Goal: Task Accomplishment & Management: Use online tool/utility

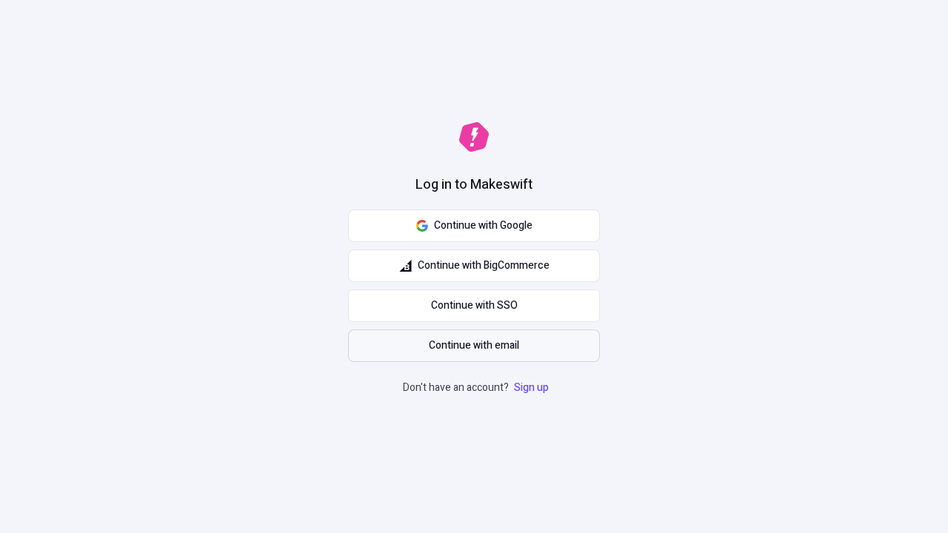
click at [474, 346] on span "Continue with email" at bounding box center [474, 346] width 90 height 16
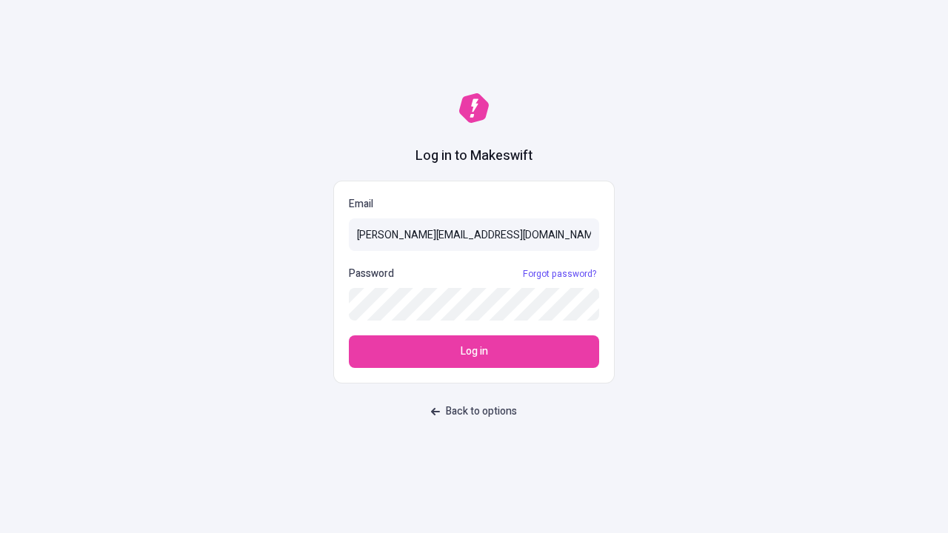
type input "sasha+test-ui@makeswift.com"
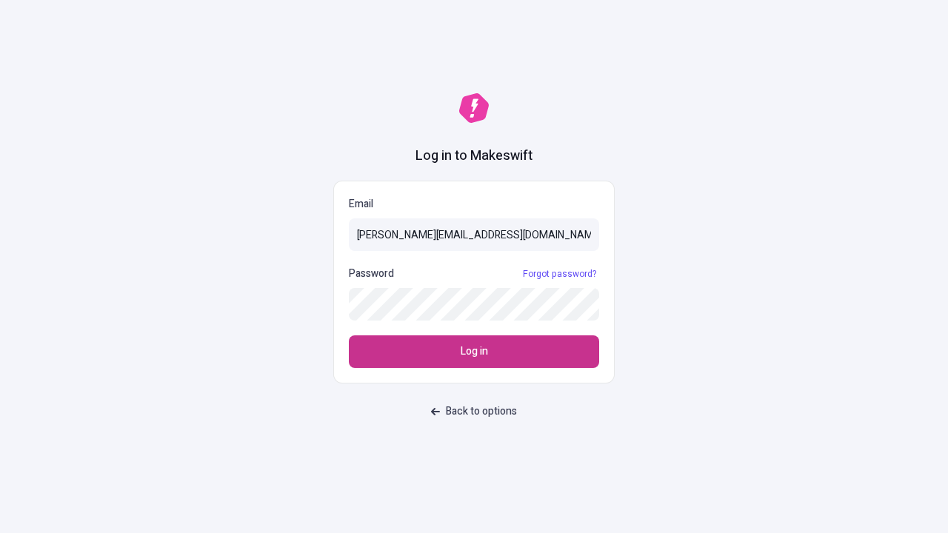
click at [474, 352] on span "Log in" at bounding box center [474, 352] width 27 height 16
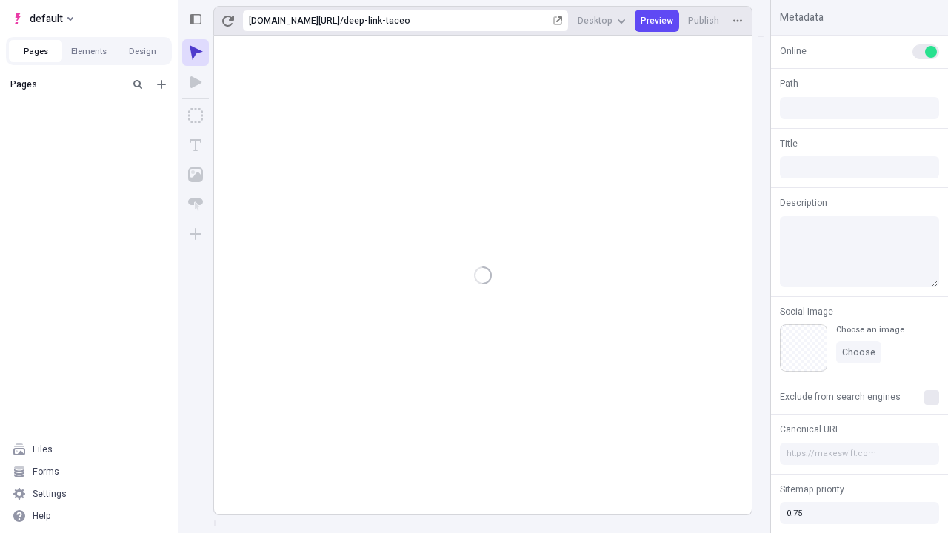
type input "/deep-link-taceo"
click at [41, 19] on span "default" at bounding box center [46, 19] width 33 height 18
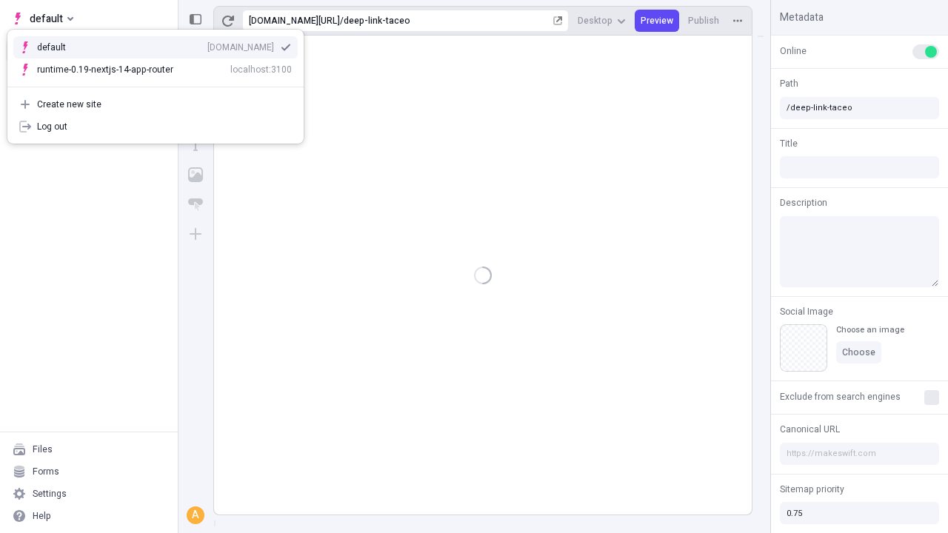
click at [156, 104] on div "Create new site" at bounding box center [164, 104] width 255 height 12
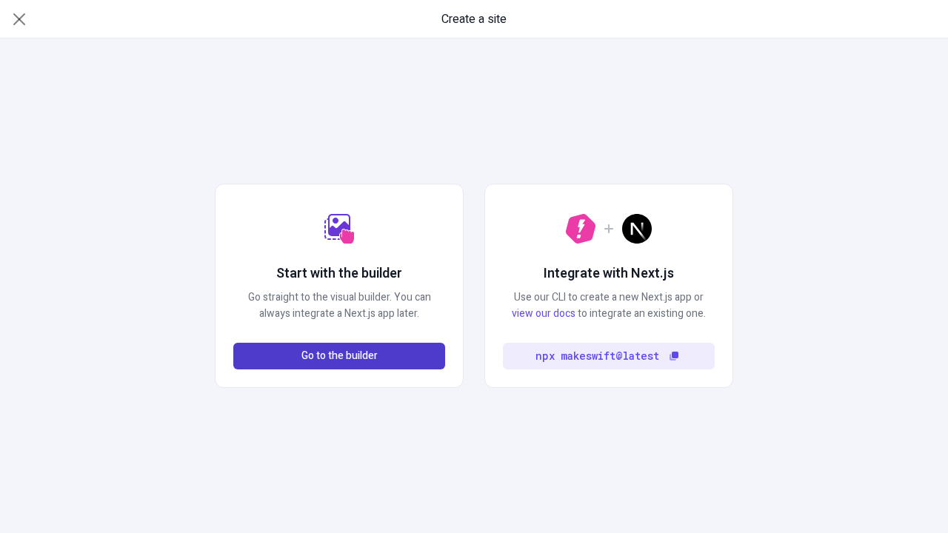
click at [339, 356] on span "Go to the builder" at bounding box center [339, 356] width 76 height 16
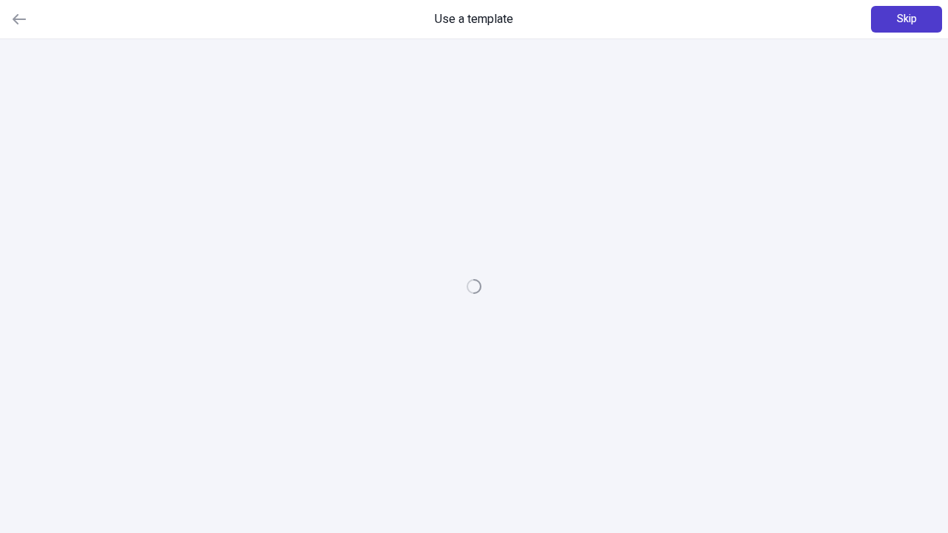
click at [906, 19] on span "Skip" at bounding box center [907, 19] width 20 height 16
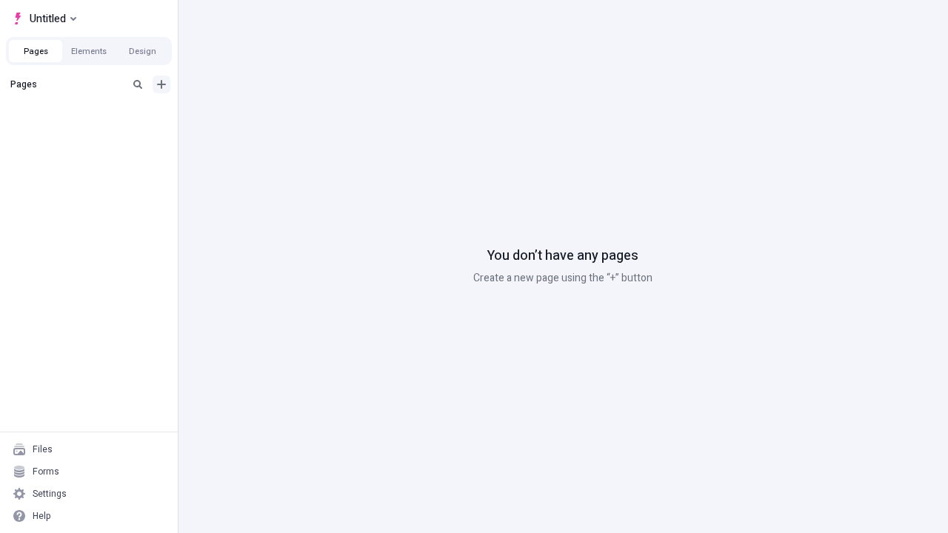
click at [161, 84] on icon "Add new" at bounding box center [161, 84] width 9 height 9
click at [240, 115] on span "Blank page" at bounding box center [249, 115] width 92 height 12
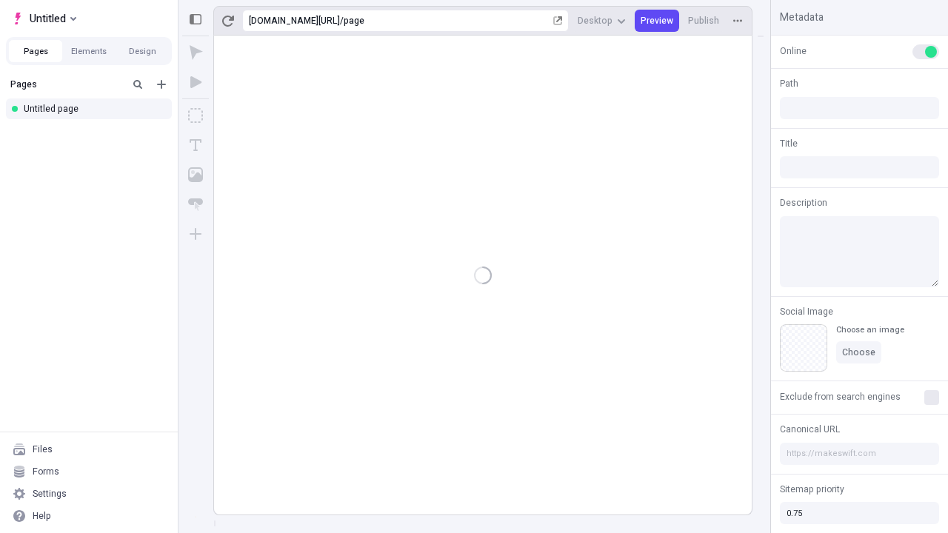
type input "/page"
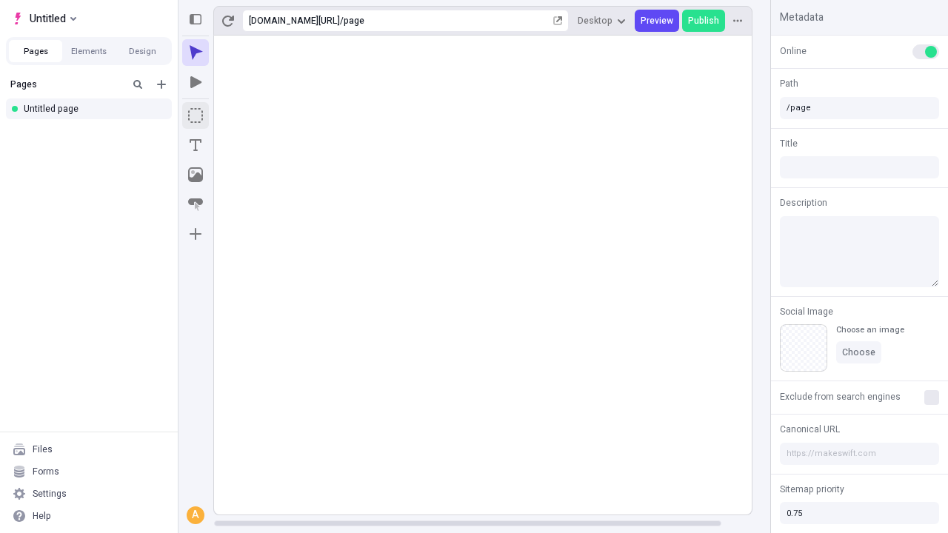
click at [195, 116] on icon "Box" at bounding box center [195, 115] width 15 height 15
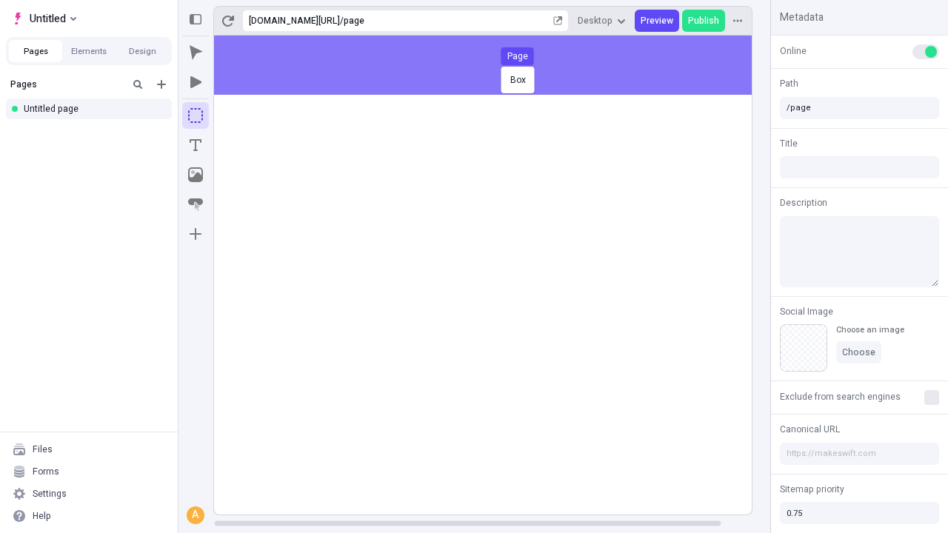
click at [498, 65] on div "Box Page" at bounding box center [474, 266] width 948 height 533
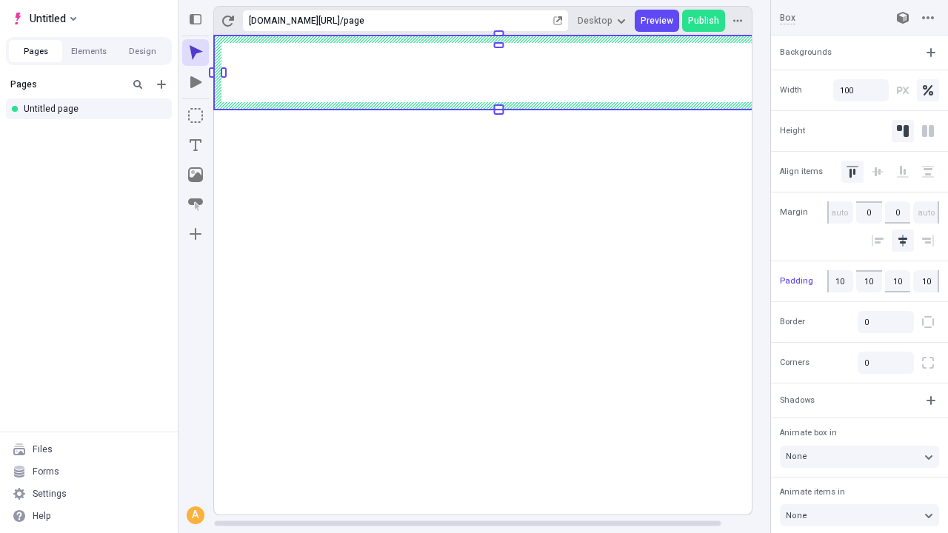
click at [195, 175] on icon "Image" at bounding box center [195, 174] width 15 height 15
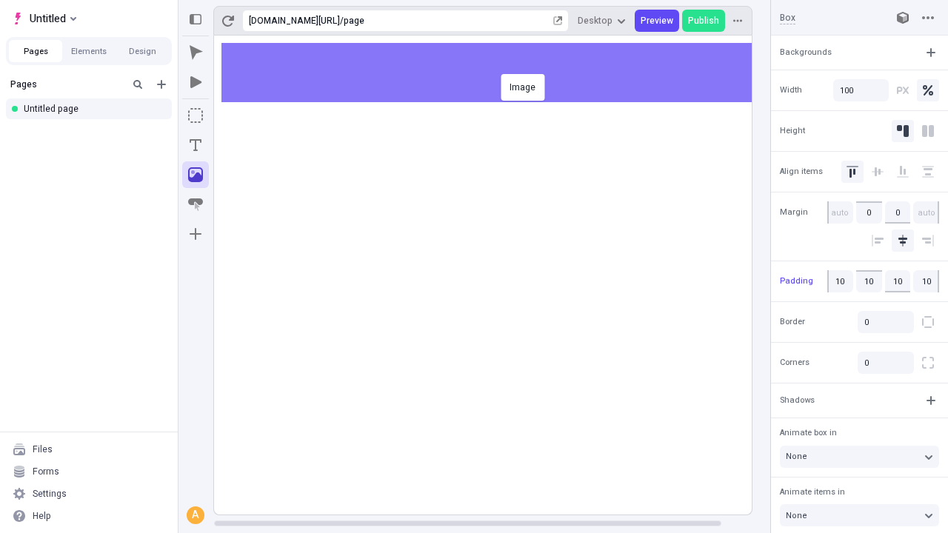
click at [498, 73] on div "Image" at bounding box center [474, 266] width 948 height 533
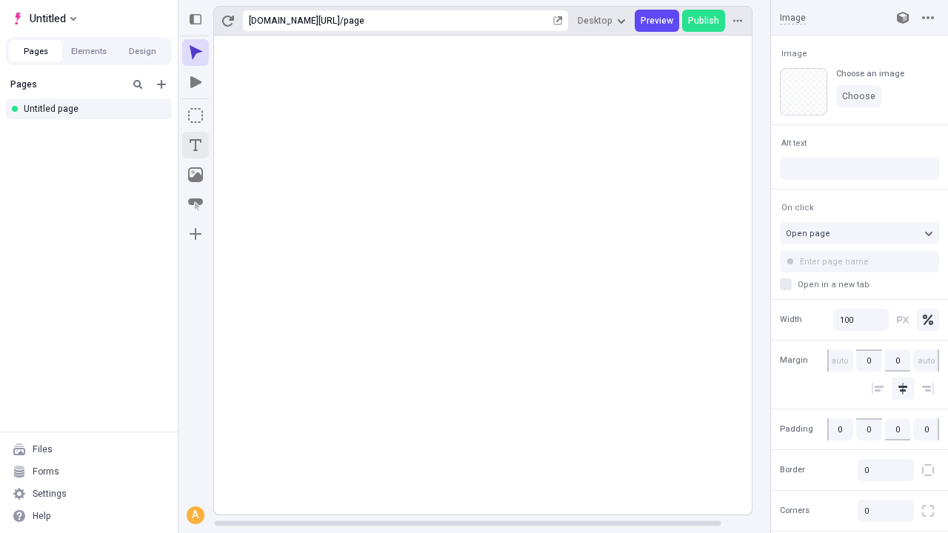
click at [195, 145] on icon "Text" at bounding box center [196, 145] width 12 height 12
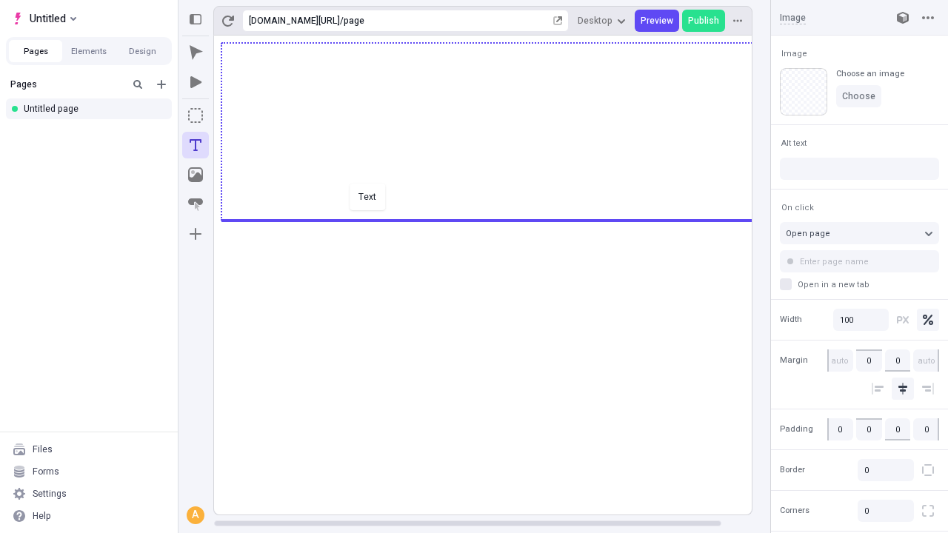
click at [498, 219] on div "Text" at bounding box center [474, 266] width 948 height 533
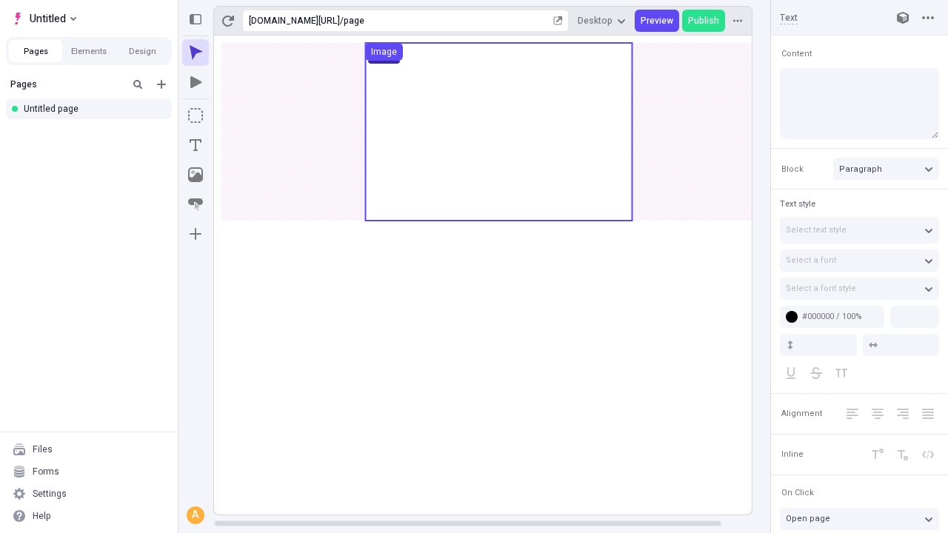
type input "18"
type input "1.5"
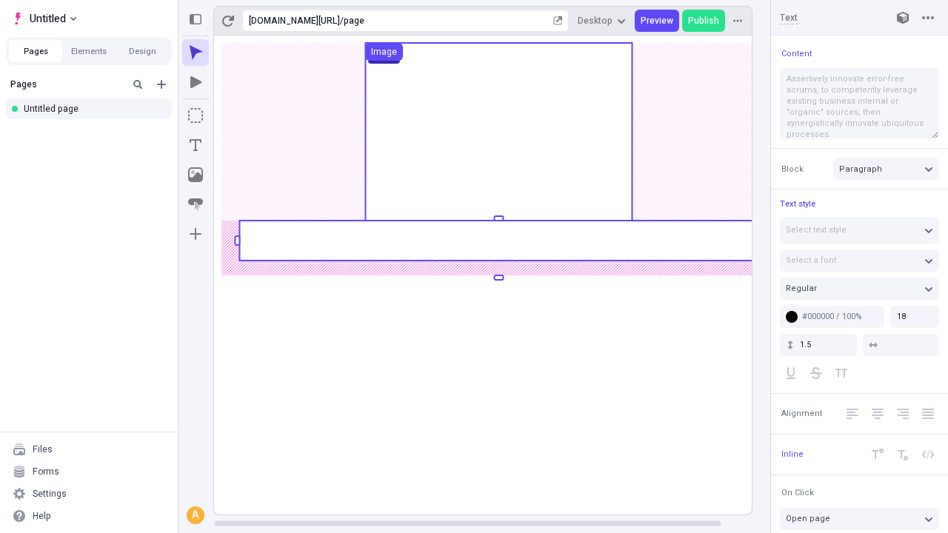
click at [498, 241] on rect at bounding box center [498, 241] width 518 height 40
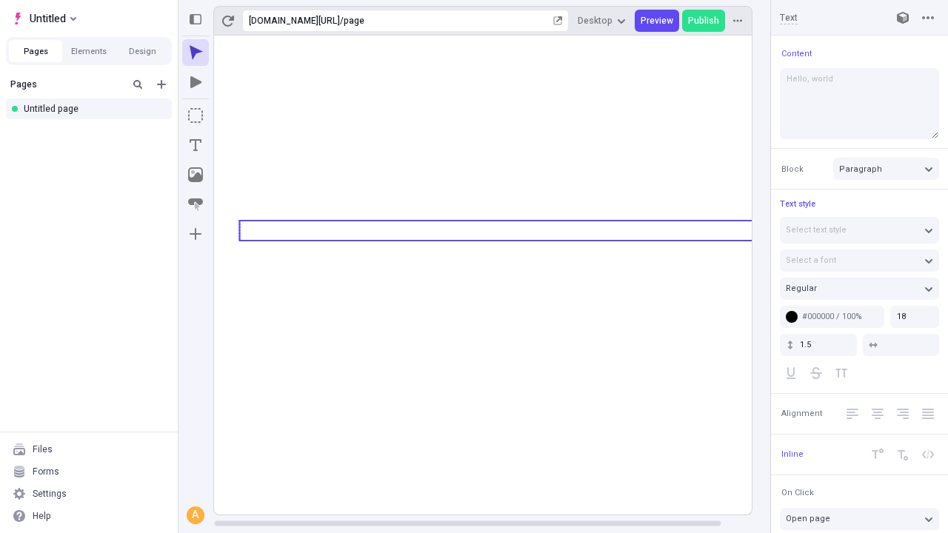
type textarea "Hello, world!"
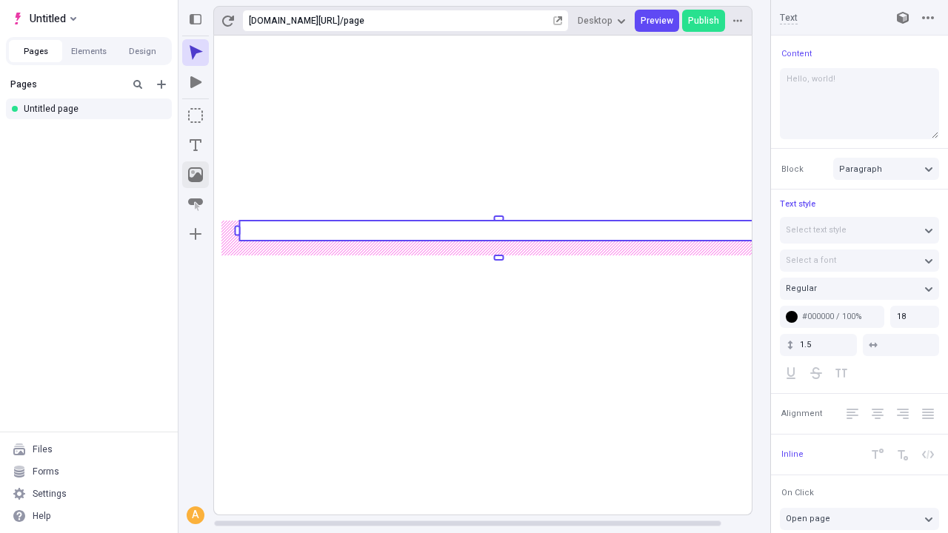
click at [195, 175] on icon "Image" at bounding box center [195, 174] width 15 height 15
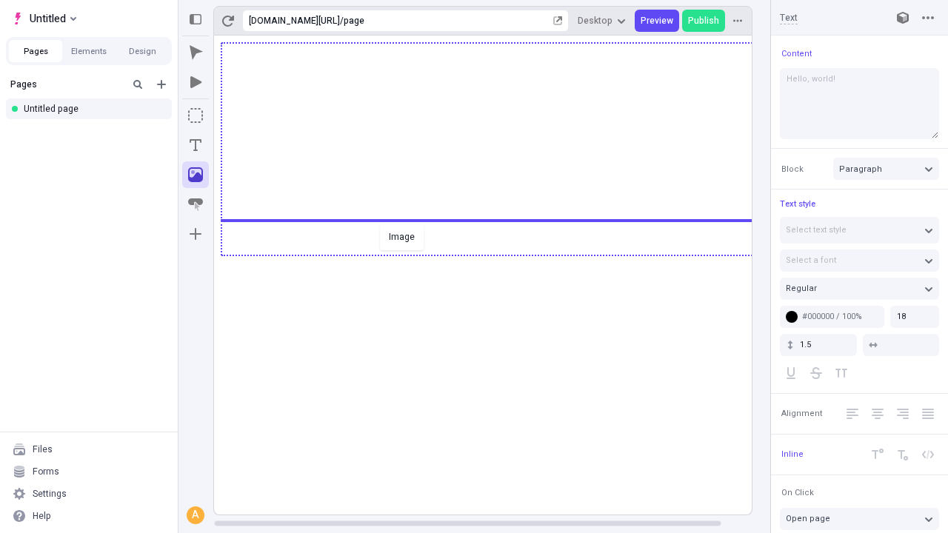
click at [498, 254] on div "Image" at bounding box center [474, 266] width 948 height 533
